Goal: Task Accomplishment & Management: Complete application form

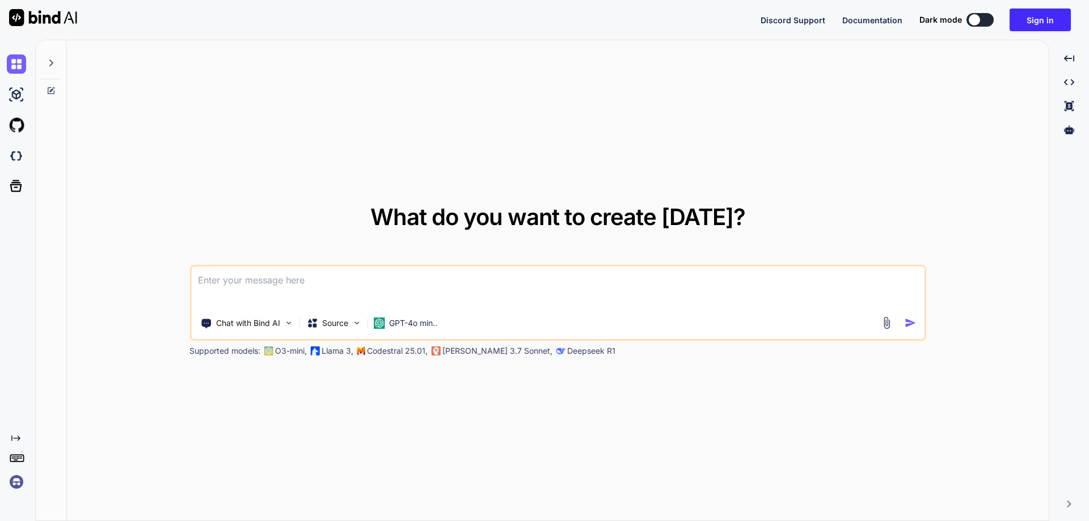
click at [15, 476] on img at bounding box center [16, 482] width 19 height 19
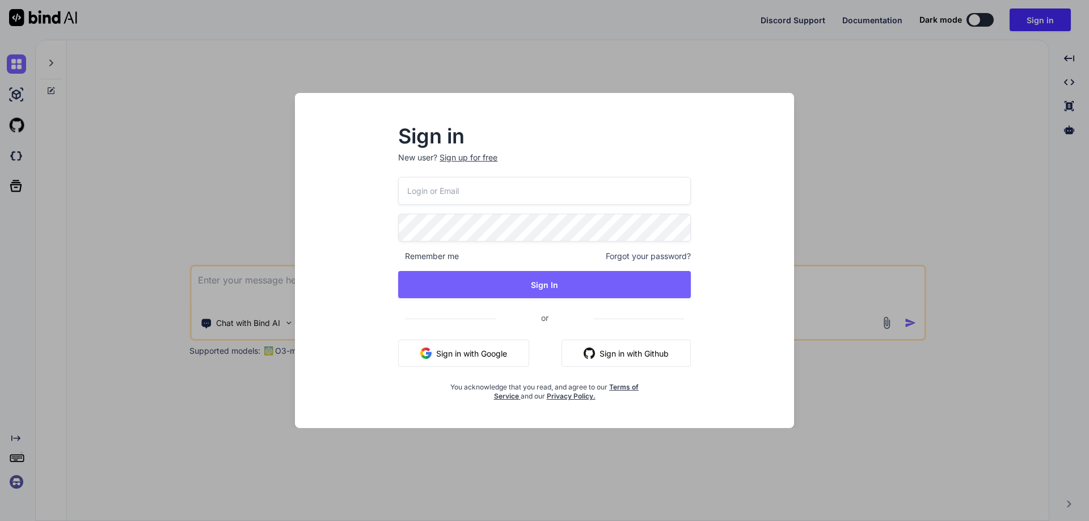
click at [421, 202] on input "email" at bounding box center [544, 191] width 293 height 28
paste input "[EMAIL_ADDRESS][DOMAIN_NAME]"
type input "[EMAIL_ADDRESS][DOMAIN_NAME]"
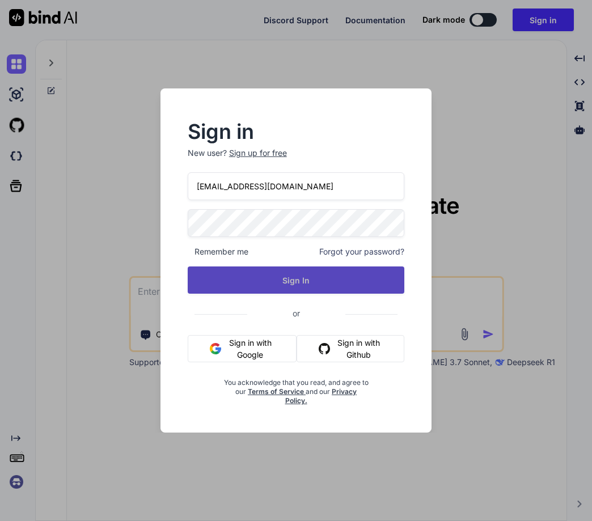
click at [361, 281] on button "Sign In" at bounding box center [296, 280] width 217 height 27
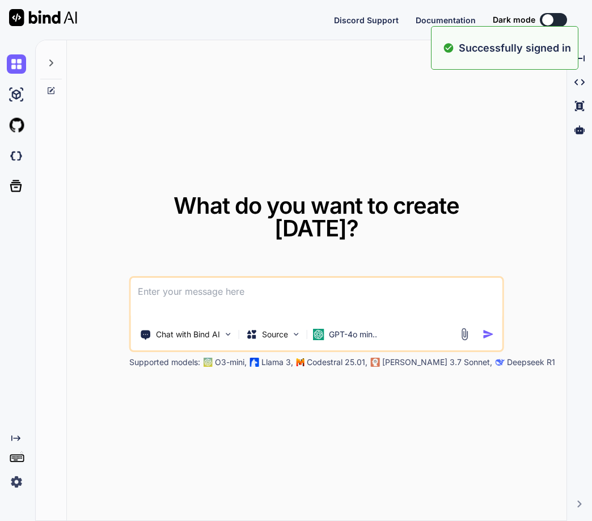
click at [19, 483] on img at bounding box center [16, 482] width 19 height 19
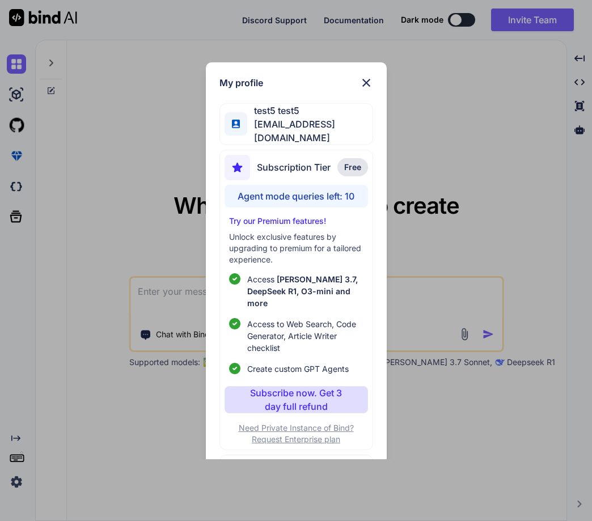
click at [367, 77] on img at bounding box center [367, 83] width 14 height 14
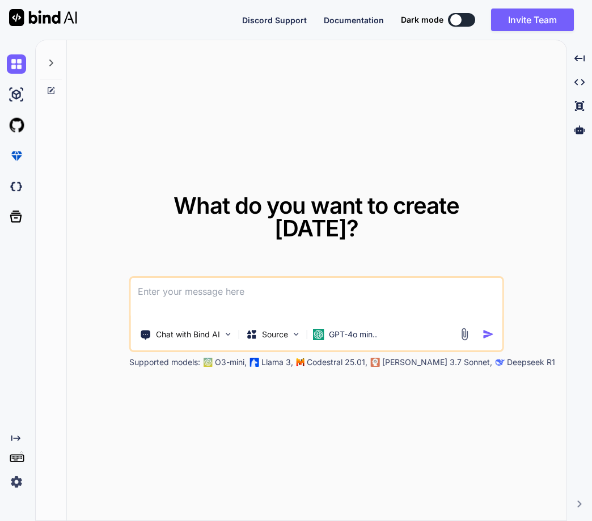
click at [2, 482] on div "Created with Pixso." at bounding box center [15, 463] width 31 height 58
click at [22, 475] on img at bounding box center [16, 482] width 19 height 19
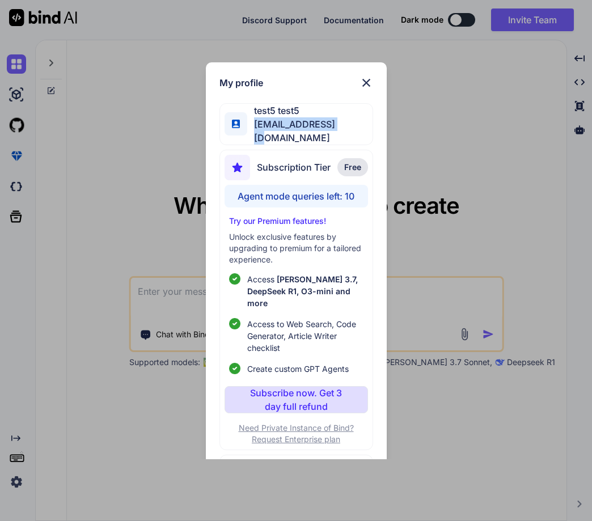
drag, startPoint x: 256, startPoint y: 126, endPoint x: 350, endPoint y: 128, distance: 94.2
click at [350, 128] on div "test5 test5 test5@yopmail.com" at bounding box center [297, 124] width 154 height 42
copy span "[EMAIL_ADDRESS][DOMAIN_NAME]"
click at [366, 82] on img at bounding box center [367, 83] width 14 height 14
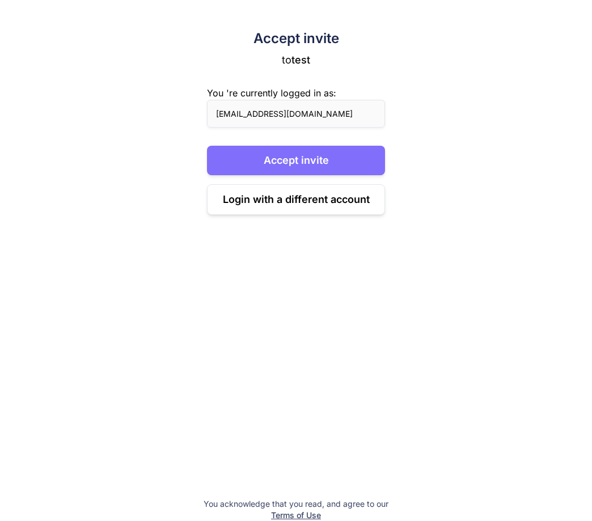
click at [297, 157] on button "Accept invite" at bounding box center [296, 160] width 178 height 29
drag, startPoint x: 559, startPoint y: 165, endPoint x: 639, endPoint y: 153, distance: 80.9
click at [592, 153] on html "Accept invite to test You 're currently logged in as: test5@yopmail.com Loading…" at bounding box center [296, 260] width 592 height 521
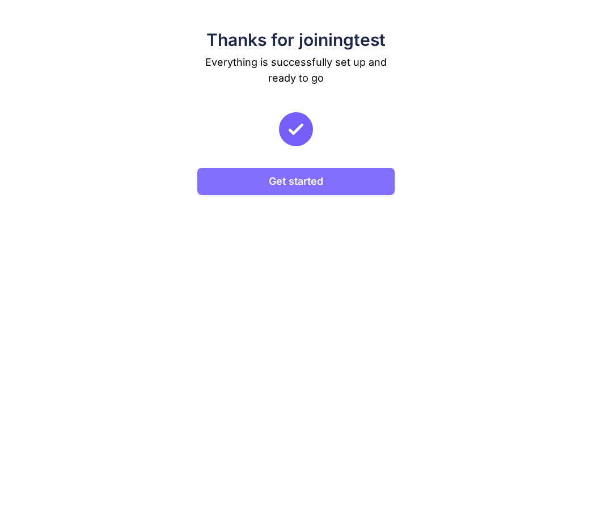
click at [281, 172] on button "Get started" at bounding box center [295, 181] width 197 height 27
